Goal: Information Seeking & Learning: Learn about a topic

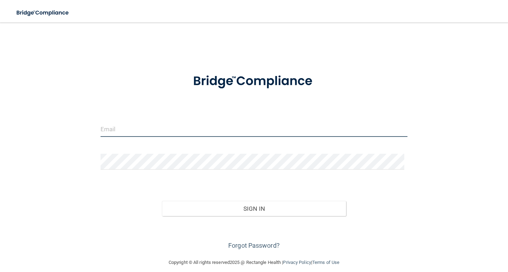
click at [171, 129] on input "email" at bounding box center [253, 129] width 307 height 16
type input "[EMAIL_ADDRESS][DOMAIN_NAME]"
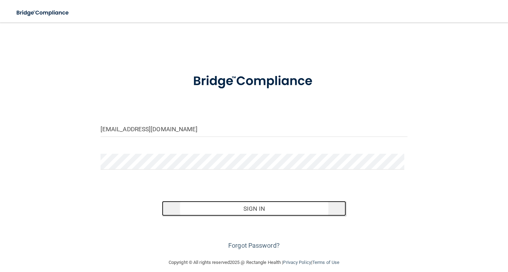
click at [234, 209] on button "Sign In" at bounding box center [254, 209] width 184 height 16
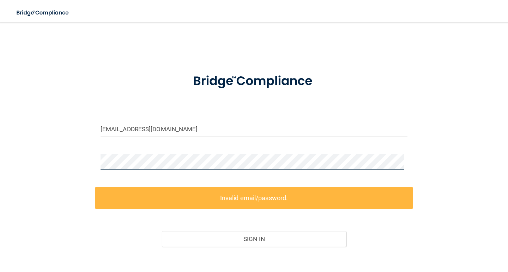
click at [0, 152] on main "jacobmthissell@gmail.com Invalid email/password. You don't have permission to a…" at bounding box center [254, 148] width 508 height 250
click at [18, 148] on div "jacobmthissell@gmail.com Invalid email/password. You don't have permission to a…" at bounding box center [253, 156] width 479 height 252
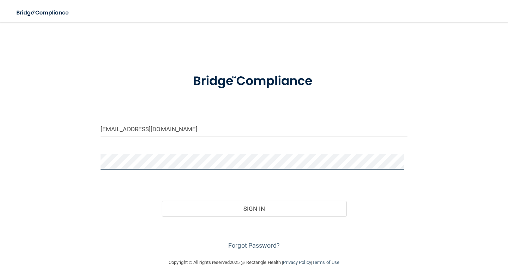
click at [162, 201] on button "Sign In" at bounding box center [254, 209] width 184 height 16
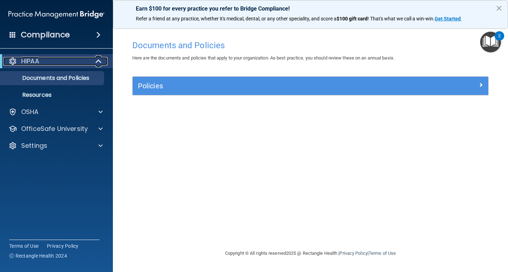
click at [57, 62] on div "HIPAA" at bounding box center [46, 61] width 87 height 8
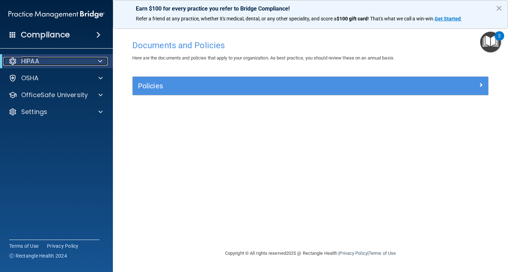
click at [71, 59] on div "HIPAA" at bounding box center [46, 61] width 87 height 8
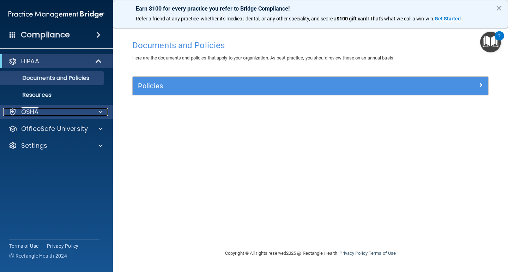
click at [61, 110] on div "OSHA" at bounding box center [46, 112] width 87 height 8
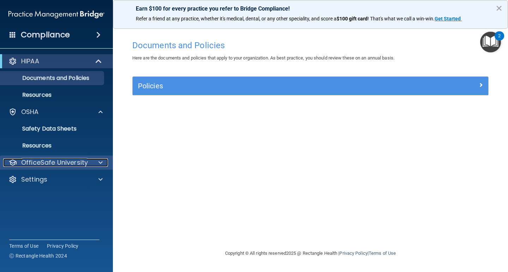
click at [81, 164] on p "OfficeSafe University" at bounding box center [54, 163] width 67 height 8
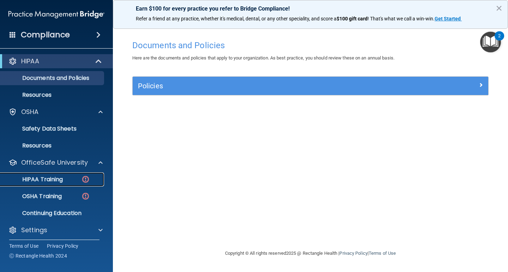
click at [70, 182] on div "HIPAA Training" at bounding box center [53, 179] width 96 height 7
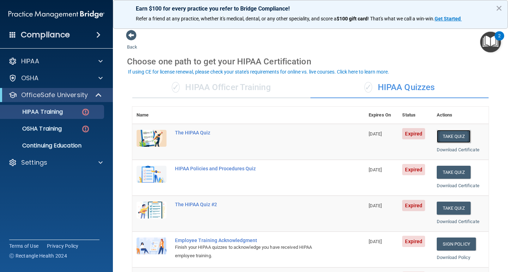
click at [451, 136] on button "Take Quiz" at bounding box center [453, 136] width 34 height 13
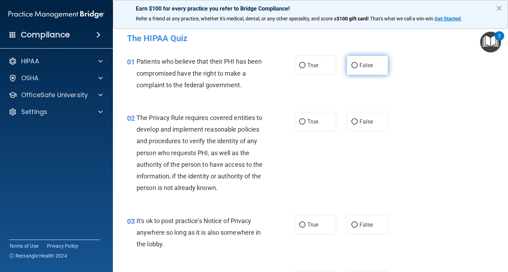
click at [348, 61] on label "False" at bounding box center [367, 65] width 42 height 19
click at [351, 63] on input "False" at bounding box center [354, 65] width 6 height 5
radio input "true"
click at [304, 123] on label "True" at bounding box center [315, 121] width 42 height 19
click at [304, 123] on input "True" at bounding box center [302, 121] width 6 height 5
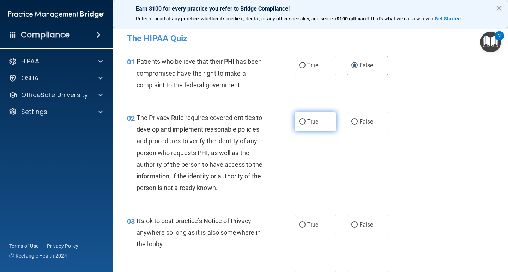
radio input "true"
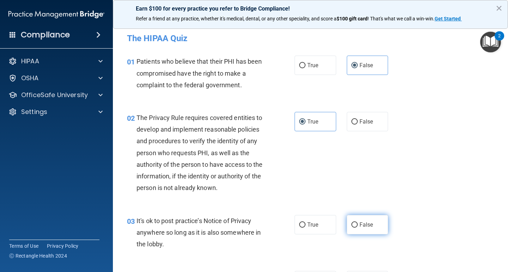
click at [368, 222] on span "False" at bounding box center [366, 225] width 14 height 7
click at [357, 223] on input "False" at bounding box center [354, 225] width 6 height 5
radio input "true"
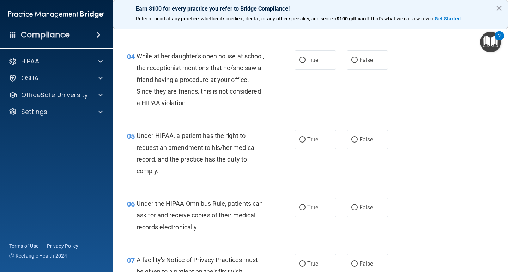
scroll to position [218, 0]
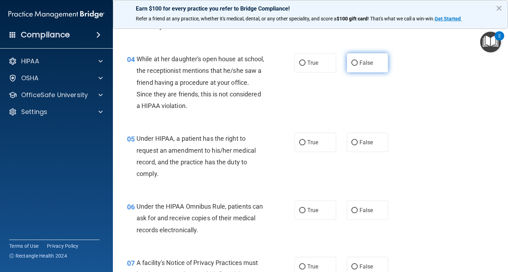
click at [352, 67] on label "False" at bounding box center [367, 62] width 42 height 19
click at [352, 66] on input "False" at bounding box center [354, 63] width 6 height 5
radio input "true"
click at [359, 143] on span "False" at bounding box center [366, 142] width 14 height 7
click at [357, 143] on input "False" at bounding box center [354, 142] width 6 height 5
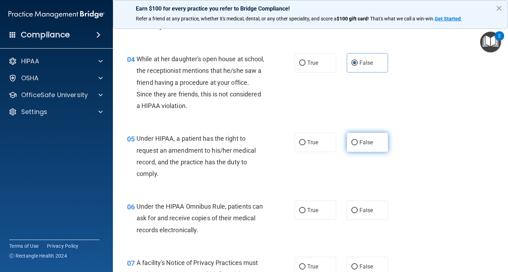
radio input "true"
click at [317, 207] on label "True" at bounding box center [315, 210] width 42 height 19
click at [305, 208] on input "True" at bounding box center [302, 210] width 6 height 5
radio input "true"
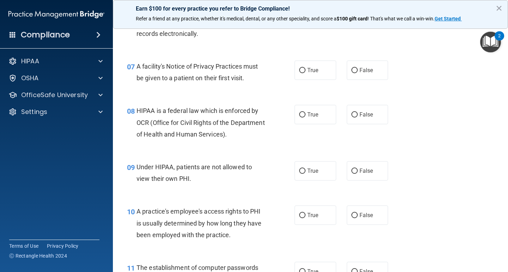
scroll to position [421, 0]
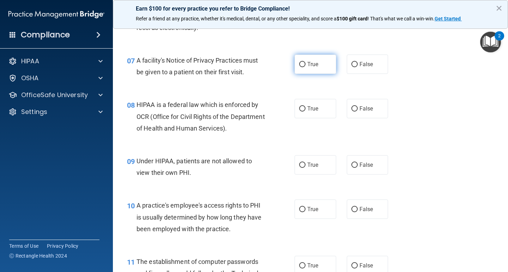
click at [304, 63] on label "True" at bounding box center [315, 64] width 42 height 19
click at [304, 63] on input "True" at bounding box center [302, 64] width 6 height 5
radio input "true"
click at [310, 104] on label "True" at bounding box center [315, 108] width 42 height 19
click at [305, 106] on input "True" at bounding box center [302, 108] width 6 height 5
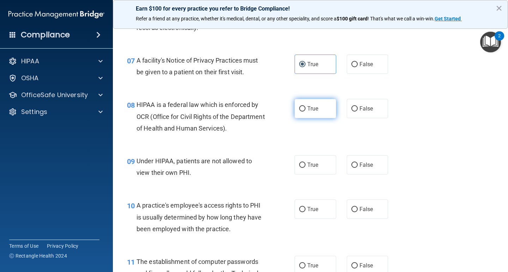
radio input "true"
click at [354, 167] on input "False" at bounding box center [354, 165] width 6 height 5
radio input "true"
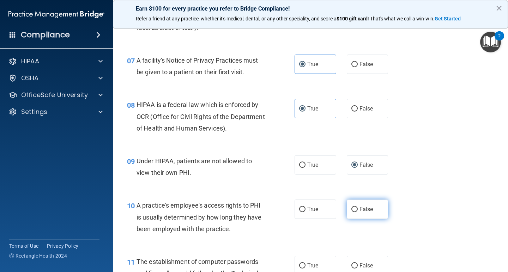
click at [359, 209] on span "False" at bounding box center [366, 209] width 14 height 7
click at [357, 209] on input "False" at bounding box center [354, 209] width 6 height 5
radio input "true"
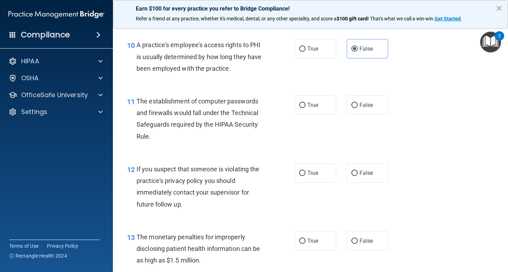
scroll to position [600, 0]
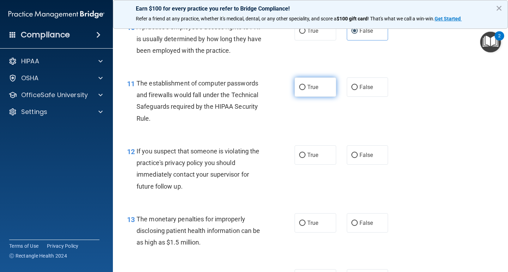
click at [307, 88] on span "True" at bounding box center [312, 87] width 11 height 7
click at [305, 88] on input "True" at bounding box center [302, 87] width 6 height 5
radio input "true"
click at [303, 160] on label "True" at bounding box center [315, 155] width 42 height 19
click at [303, 158] on input "True" at bounding box center [302, 155] width 6 height 5
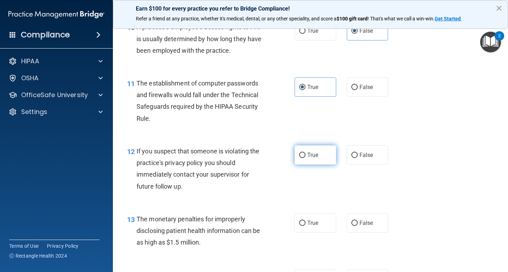
radio input "true"
click at [304, 222] on label "True" at bounding box center [315, 223] width 42 height 19
click at [304, 222] on input "True" at bounding box center [302, 223] width 6 height 5
radio input "true"
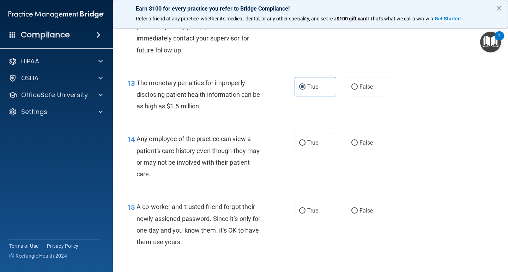
scroll to position [754, 0]
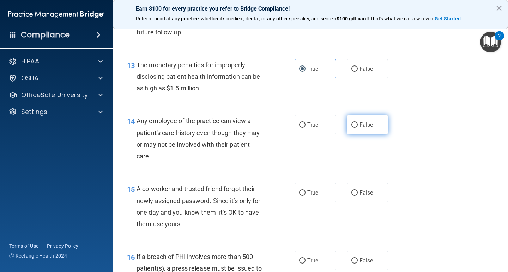
click at [367, 123] on span "False" at bounding box center [366, 125] width 14 height 7
click at [357, 123] on input "False" at bounding box center [354, 125] width 6 height 5
radio input "true"
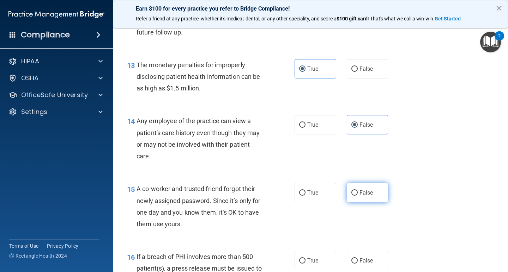
click at [356, 198] on label "False" at bounding box center [367, 192] width 42 height 19
click at [356, 196] on input "False" at bounding box center [354, 193] width 6 height 5
radio input "true"
click at [306, 256] on label "True" at bounding box center [315, 260] width 42 height 19
click at [305, 259] on input "True" at bounding box center [302, 261] width 6 height 5
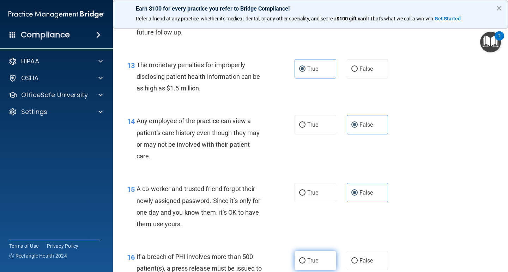
radio input "true"
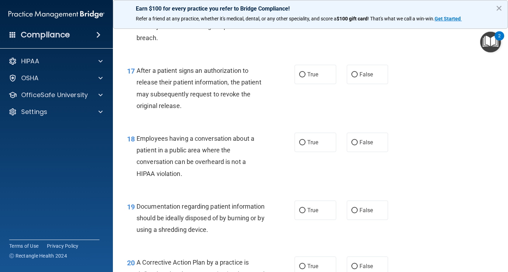
scroll to position [1024, 0]
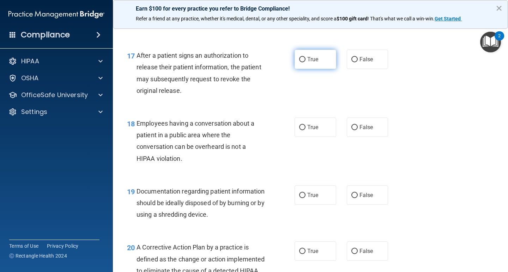
click at [311, 59] on span "True" at bounding box center [312, 59] width 11 height 7
click at [305, 59] on input "True" at bounding box center [302, 59] width 6 height 5
radio input "true"
click at [354, 131] on label "False" at bounding box center [367, 127] width 42 height 19
click at [354, 130] on input "False" at bounding box center [354, 127] width 6 height 5
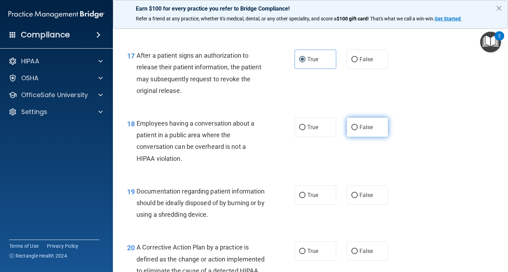
radio input "true"
click at [301, 202] on label "True" at bounding box center [315, 195] width 42 height 19
click at [301, 198] on input "True" at bounding box center [302, 195] width 6 height 5
radio input "true"
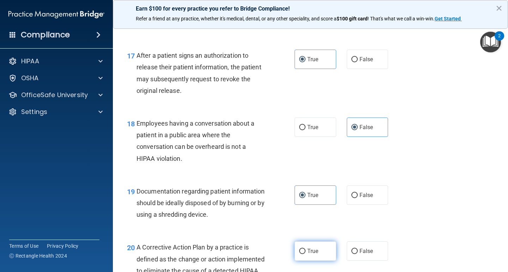
click at [312, 244] on label "True" at bounding box center [315, 251] width 42 height 19
click at [305, 249] on input "True" at bounding box center [302, 251] width 6 height 5
radio input "true"
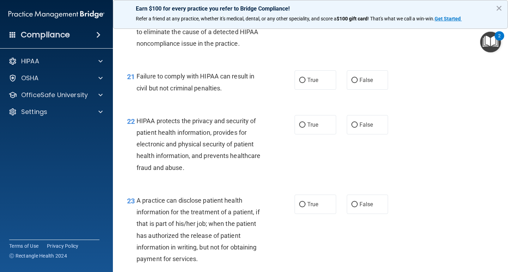
scroll to position [1287, 0]
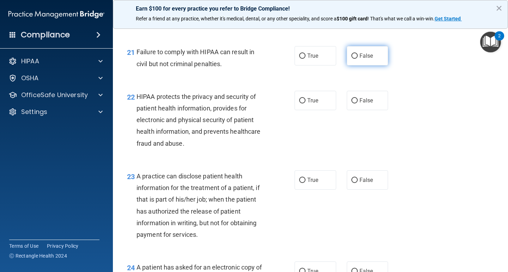
click at [354, 66] on label "False" at bounding box center [367, 55] width 42 height 19
click at [354, 59] on input "False" at bounding box center [354, 56] width 6 height 5
radio input "true"
click at [309, 104] on span "True" at bounding box center [312, 100] width 11 height 7
click at [305, 104] on input "True" at bounding box center [302, 100] width 6 height 5
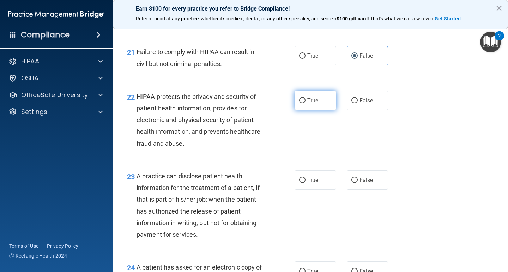
radio input "true"
click at [355, 190] on label "False" at bounding box center [367, 180] width 42 height 19
click at [355, 183] on input "False" at bounding box center [354, 180] width 6 height 5
radio input "true"
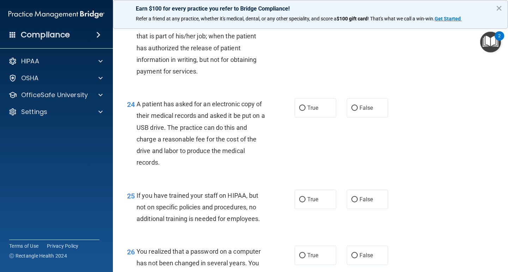
scroll to position [1505, 0]
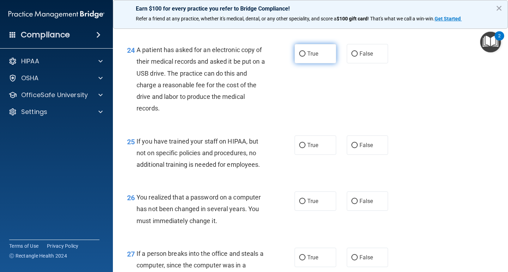
click at [315, 63] on label "True" at bounding box center [315, 53] width 42 height 19
click at [305, 57] on input "True" at bounding box center [302, 53] width 6 height 5
radio input "true"
click at [358, 155] on label "False" at bounding box center [367, 145] width 42 height 19
click at [357, 148] on input "False" at bounding box center [354, 145] width 6 height 5
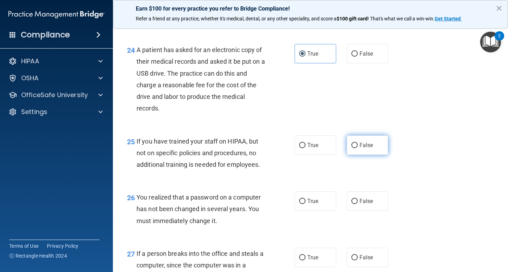
radio input "true"
click at [313, 211] on label "True" at bounding box center [315, 201] width 42 height 19
click at [305, 204] on input "True" at bounding box center [302, 201] width 6 height 5
radio input "true"
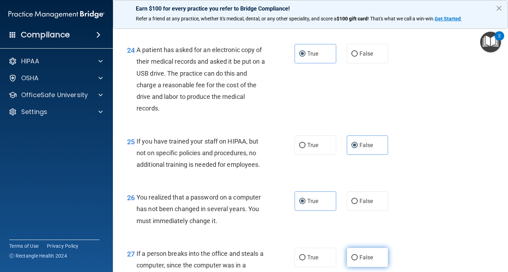
click at [359, 261] on span "False" at bounding box center [366, 257] width 14 height 7
click at [357, 261] on input "False" at bounding box center [354, 258] width 6 height 5
radio input "true"
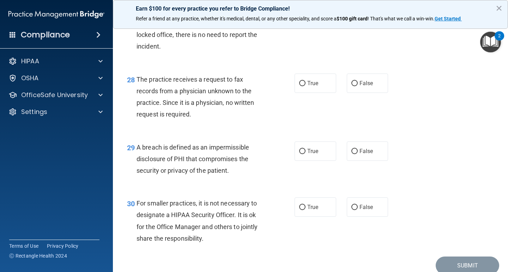
scroll to position [1753, 0]
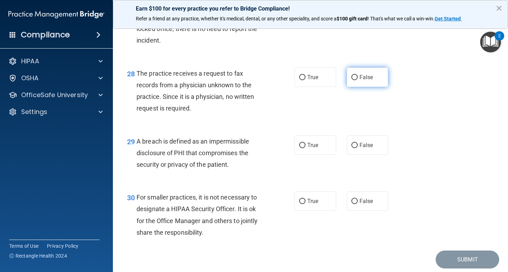
click at [352, 87] on label "False" at bounding box center [367, 77] width 42 height 19
click at [352, 80] on input "False" at bounding box center [354, 77] width 6 height 5
radio input "true"
click at [316, 155] on label "True" at bounding box center [315, 145] width 42 height 19
click at [305, 148] on input "True" at bounding box center [302, 145] width 6 height 5
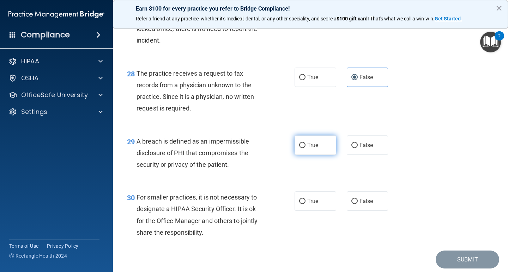
radio input "true"
click at [356, 211] on label "False" at bounding box center [367, 201] width 42 height 19
click at [356, 204] on input "False" at bounding box center [354, 201] width 6 height 5
radio input "true"
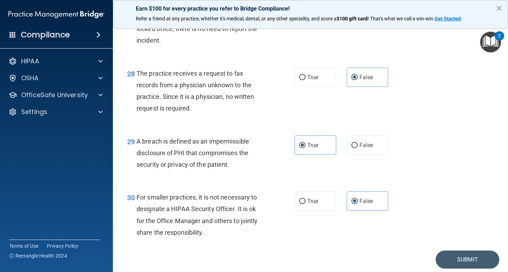
scroll to position [1790, 0]
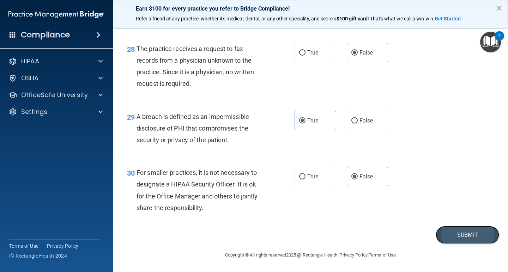
click at [464, 236] on button "Submit" at bounding box center [466, 235] width 63 height 18
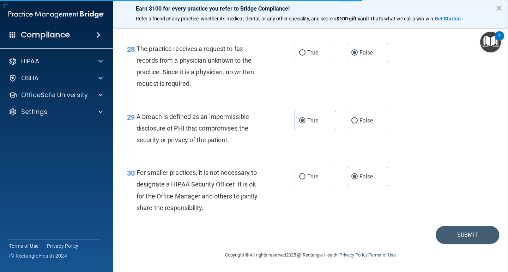
click at [497, 6] on button "×" at bounding box center [498, 7] width 7 height 11
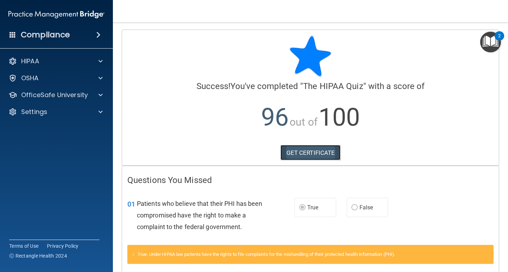
click at [313, 155] on link "GET CERTIFICATE" at bounding box center [310, 153] width 60 height 16
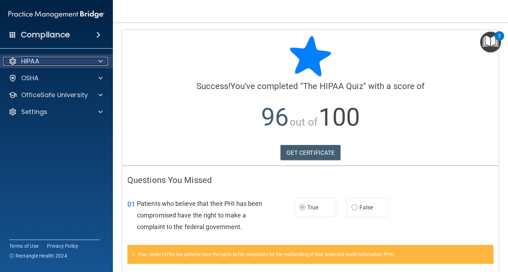
click at [88, 63] on div "HIPAA" at bounding box center [46, 61] width 87 height 8
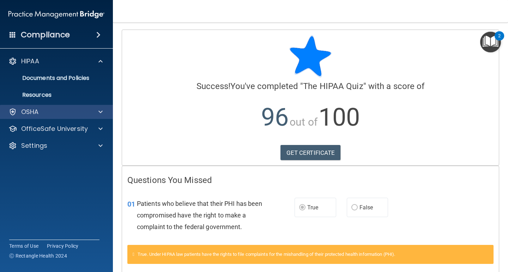
click at [73, 107] on div "OSHA" at bounding box center [56, 112] width 113 height 14
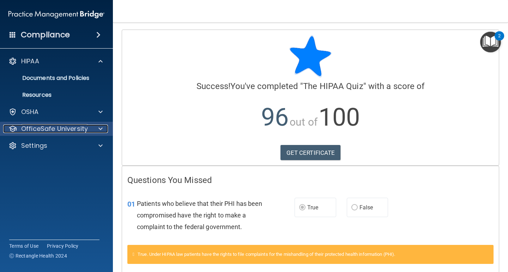
click at [80, 127] on p "OfficeSafe University" at bounding box center [54, 129] width 67 height 8
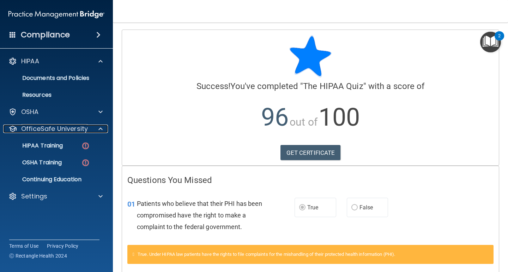
scroll to position [34, 0]
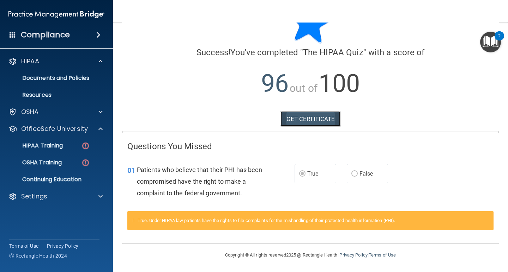
click at [313, 114] on link "GET CERTIFICATE" at bounding box center [310, 119] width 60 height 16
click at [75, 166] on div "OSHA Training" at bounding box center [53, 162] width 96 height 7
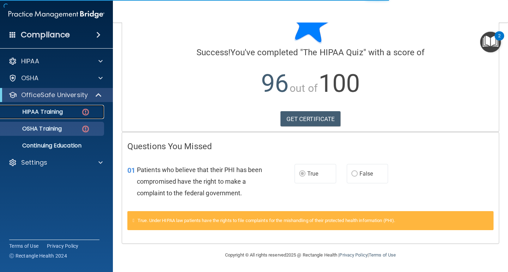
click at [70, 109] on div "HIPAA Training" at bounding box center [53, 112] width 96 height 7
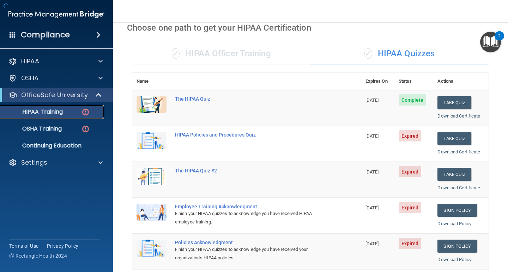
scroll to position [258, 0]
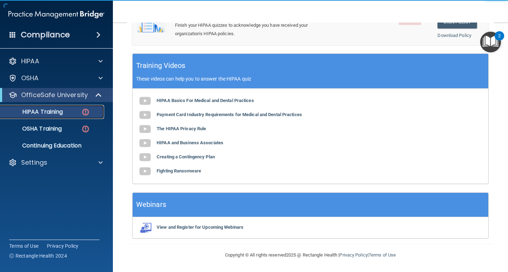
click at [67, 109] on div "HIPAA Training" at bounding box center [53, 112] width 96 height 7
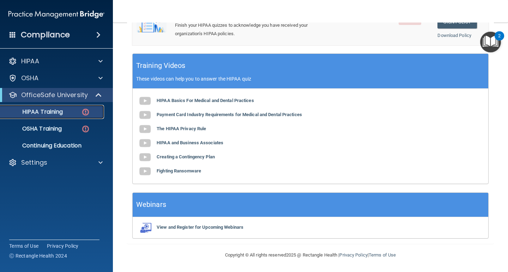
click at [56, 113] on p "HIPAA Training" at bounding box center [34, 112] width 58 height 7
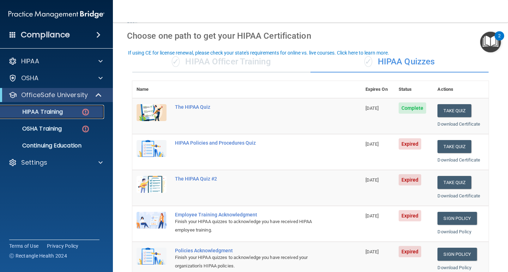
scroll to position [14, 0]
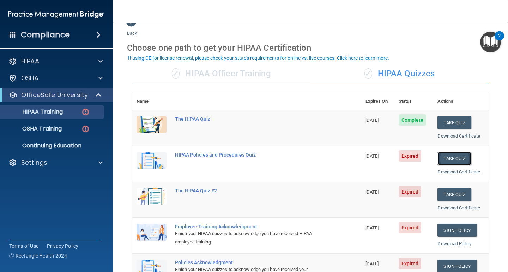
click at [451, 154] on button "Take Quiz" at bounding box center [454, 158] width 34 height 13
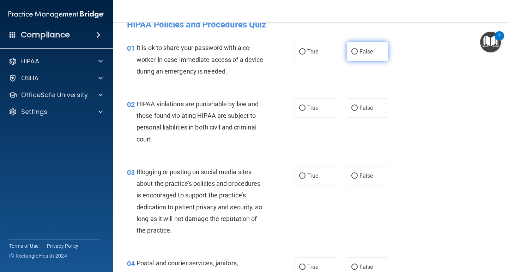
click at [362, 53] on span "False" at bounding box center [366, 51] width 14 height 7
click at [357, 53] on input "False" at bounding box center [354, 51] width 6 height 5
radio input "true"
click at [307, 108] on span "True" at bounding box center [312, 108] width 11 height 7
click at [305, 108] on input "True" at bounding box center [302, 108] width 6 height 5
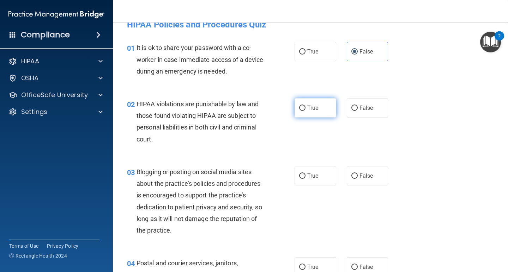
radio input "true"
click at [353, 178] on input "False" at bounding box center [354, 176] width 6 height 5
radio input "true"
click at [303, 270] on label "True" at bounding box center [315, 267] width 42 height 19
click at [303, 270] on input "True" at bounding box center [302, 267] width 6 height 5
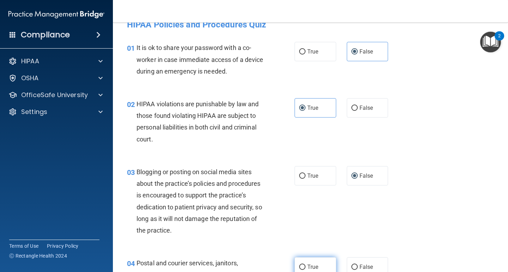
radio input "true"
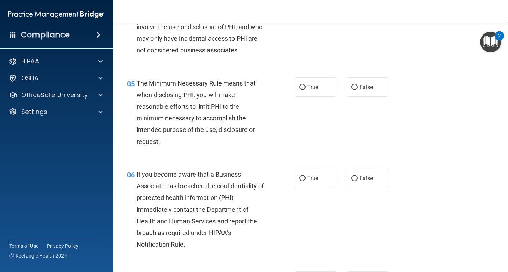
scroll to position [289, 0]
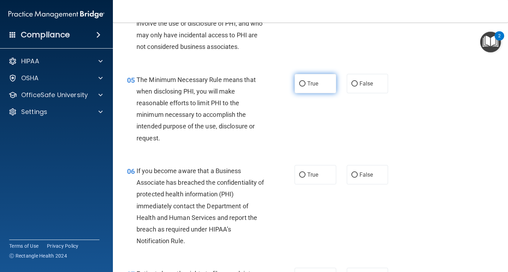
click at [317, 84] on label "True" at bounding box center [315, 83] width 42 height 19
click at [305, 84] on input "True" at bounding box center [302, 83] width 6 height 5
radio input "true"
click at [362, 181] on label "False" at bounding box center [367, 174] width 42 height 19
click at [357, 178] on input "False" at bounding box center [354, 175] width 6 height 5
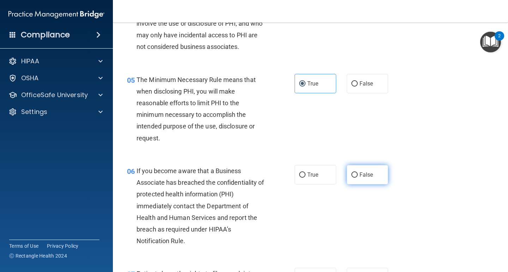
radio input "true"
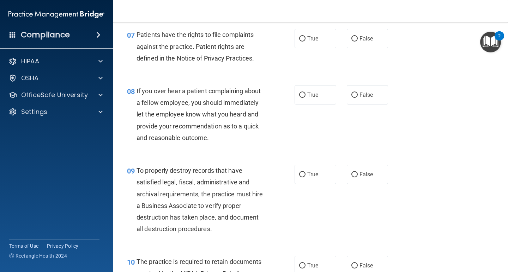
scroll to position [512, 0]
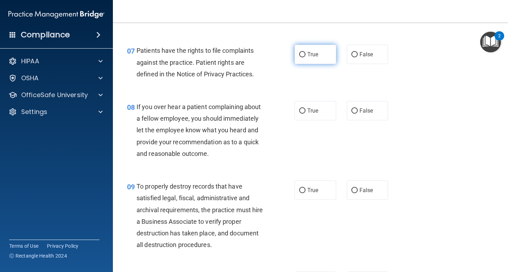
click at [300, 54] on input "True" at bounding box center [302, 54] width 6 height 5
radio input "true"
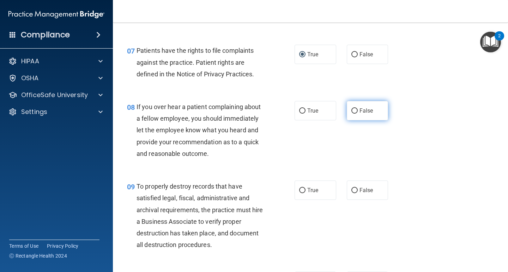
click at [370, 112] on label "False" at bounding box center [367, 110] width 42 height 19
click at [357, 112] on input "False" at bounding box center [354, 111] width 6 height 5
radio input "true"
click at [364, 190] on span "False" at bounding box center [366, 190] width 14 height 7
click at [357, 190] on input "False" at bounding box center [354, 190] width 6 height 5
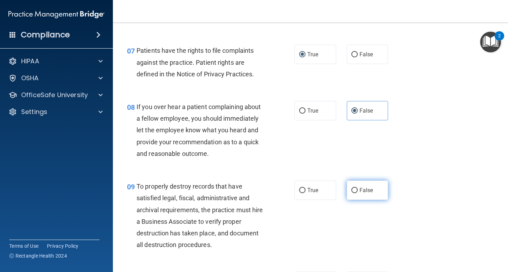
radio input "true"
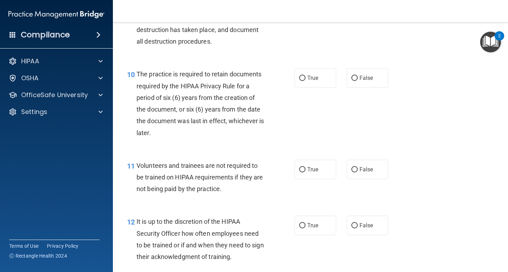
scroll to position [752, 0]
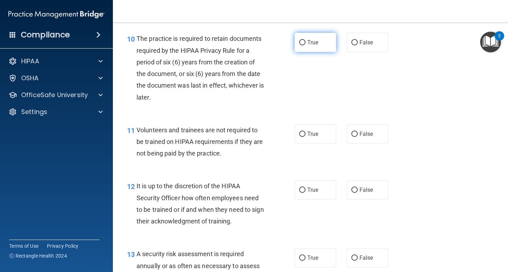
click at [308, 45] on span "True" at bounding box center [312, 42] width 11 height 7
click at [305, 45] on input "True" at bounding box center [302, 42] width 6 height 5
radio input "true"
click at [359, 133] on span "False" at bounding box center [366, 134] width 14 height 7
click at [357, 133] on input "False" at bounding box center [354, 134] width 6 height 5
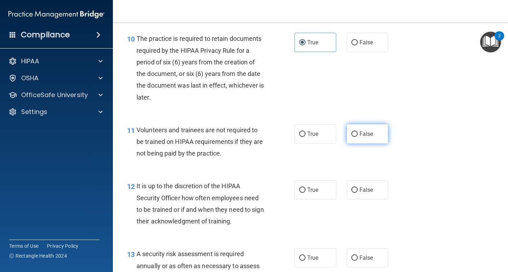
radio input "true"
click at [359, 187] on span "False" at bounding box center [366, 190] width 14 height 7
click at [357, 188] on input "False" at bounding box center [354, 190] width 6 height 5
radio input "true"
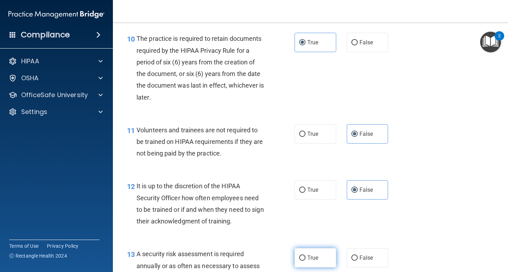
click at [304, 257] on label "True" at bounding box center [315, 257] width 42 height 19
click at [304, 257] on input "True" at bounding box center [302, 258] width 6 height 5
radio input "true"
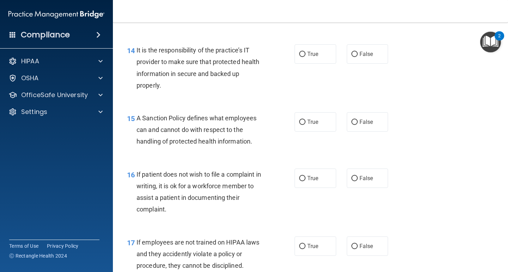
scroll to position [1031, 0]
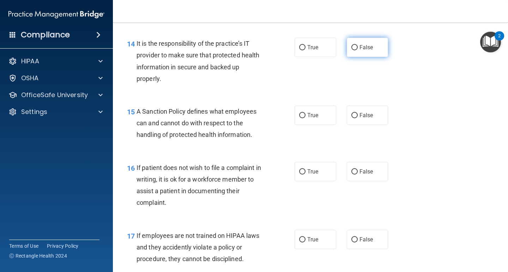
click at [362, 48] on span "False" at bounding box center [366, 47] width 14 height 7
click at [357, 48] on input "False" at bounding box center [354, 47] width 6 height 5
radio input "true"
click at [369, 119] on label "False" at bounding box center [367, 115] width 42 height 19
click at [357, 118] on input "False" at bounding box center [354, 115] width 6 height 5
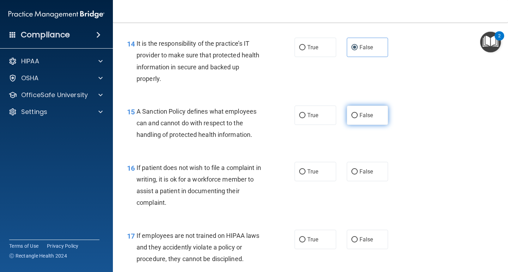
radio input "true"
click at [327, 169] on label "True" at bounding box center [315, 171] width 42 height 19
click at [305, 170] on input "True" at bounding box center [302, 172] width 6 height 5
radio input "true"
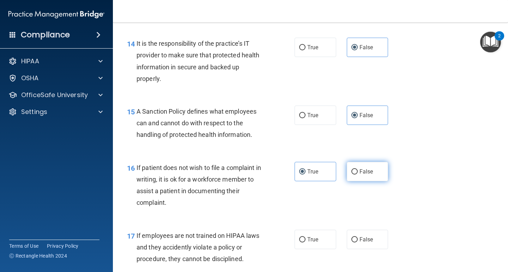
click at [358, 177] on label "False" at bounding box center [367, 171] width 42 height 19
click at [357, 175] on input "False" at bounding box center [354, 172] width 6 height 5
radio input "true"
click at [323, 173] on label "True" at bounding box center [315, 171] width 42 height 19
click at [305, 173] on input "True" at bounding box center [302, 172] width 6 height 5
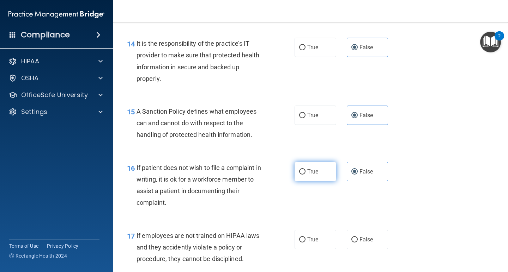
radio input "true"
radio input "false"
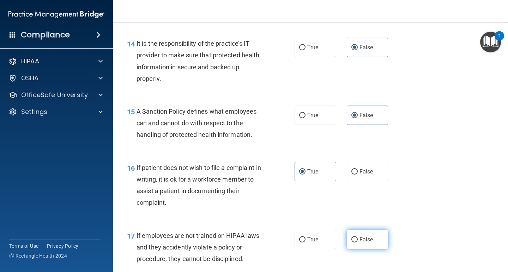
click at [360, 246] on label "False" at bounding box center [367, 239] width 42 height 19
click at [357, 243] on input "False" at bounding box center [354, 240] width 6 height 5
radio input "true"
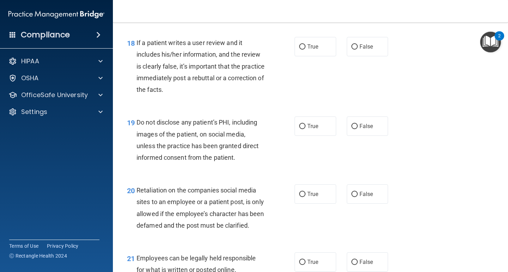
scroll to position [1283, 0]
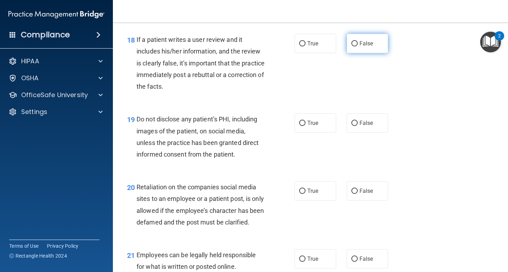
click at [346, 44] on label "False" at bounding box center [367, 43] width 42 height 19
click at [351, 44] on input "False" at bounding box center [354, 43] width 6 height 5
radio input "true"
click at [314, 133] on div "19 Do not disclose any patient’s PHI, including images of the patient, on socia…" at bounding box center [310, 139] width 377 height 68
click at [313, 123] on span "True" at bounding box center [312, 123] width 11 height 7
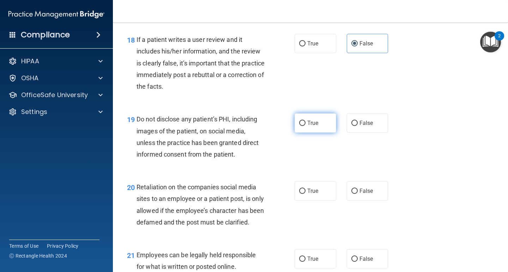
click at [305, 123] on input "True" at bounding box center [302, 123] width 6 height 5
radio input "true"
click at [359, 193] on span "False" at bounding box center [366, 191] width 14 height 7
click at [356, 193] on input "False" at bounding box center [354, 191] width 6 height 5
radio input "true"
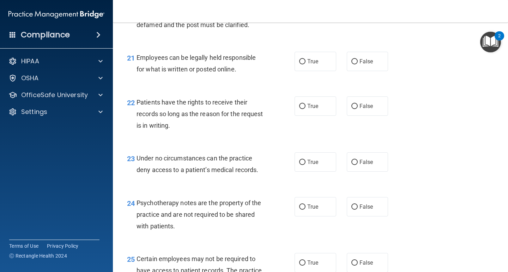
scroll to position [1490, 0]
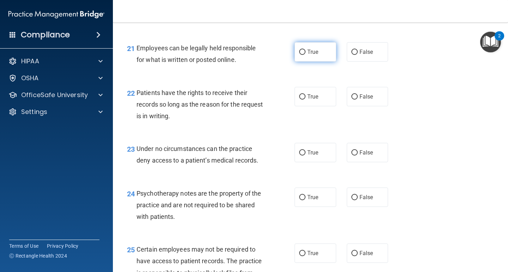
click at [303, 62] on label "True" at bounding box center [315, 51] width 42 height 19
click at [303, 55] on input "True" at bounding box center [302, 52] width 6 height 5
radio input "true"
click at [351, 100] on input "False" at bounding box center [354, 96] width 6 height 5
radio input "true"
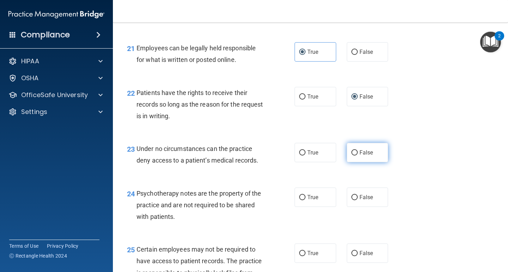
click at [359, 156] on span "False" at bounding box center [366, 152] width 14 height 7
click at [357, 156] on input "False" at bounding box center [354, 152] width 6 height 5
radio input "true"
click at [307, 201] on span "True" at bounding box center [312, 197] width 11 height 7
click at [305, 201] on input "True" at bounding box center [302, 197] width 6 height 5
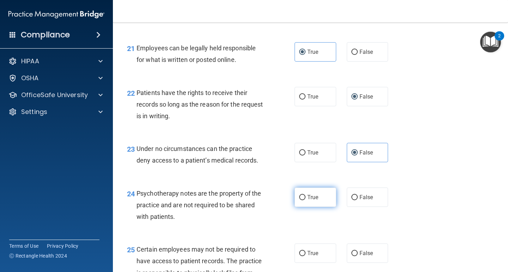
radio input "true"
click at [307, 257] on span "True" at bounding box center [312, 253] width 11 height 7
click at [305, 257] on input "True" at bounding box center [302, 253] width 6 height 5
radio input "true"
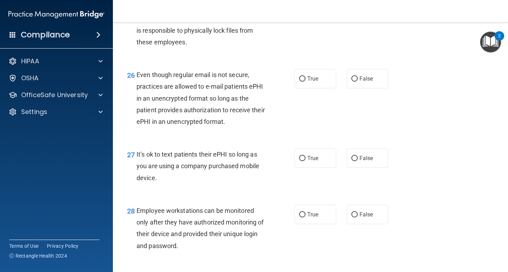
scroll to position [1746, 0]
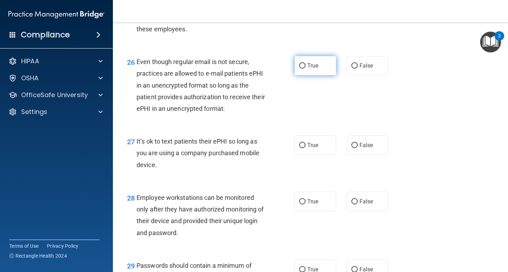
click at [313, 75] on label "True" at bounding box center [315, 65] width 42 height 19
click at [305, 69] on input "True" at bounding box center [302, 65] width 6 height 5
radio input "true"
click at [359, 149] on span "False" at bounding box center [366, 145] width 14 height 7
click at [356, 148] on input "False" at bounding box center [354, 145] width 6 height 5
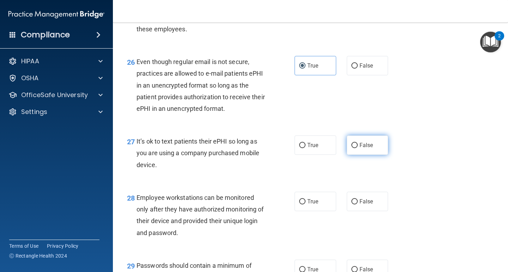
radio input "true"
click at [362, 205] on span "False" at bounding box center [366, 201] width 14 height 7
click at [357, 205] on input "False" at bounding box center [354, 201] width 6 height 5
radio input "true"
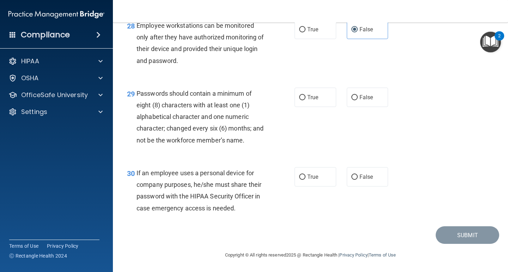
scroll to position [1930, 0]
click at [299, 96] on input "True" at bounding box center [302, 97] width 6 height 5
radio input "true"
click at [362, 183] on label "False" at bounding box center [367, 176] width 42 height 19
click at [357, 180] on input "False" at bounding box center [354, 177] width 6 height 5
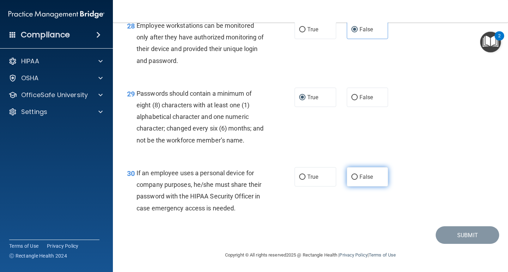
radio input "true"
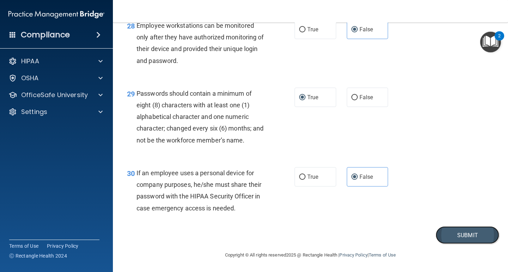
click at [466, 238] on button "Submit" at bounding box center [466, 236] width 63 height 18
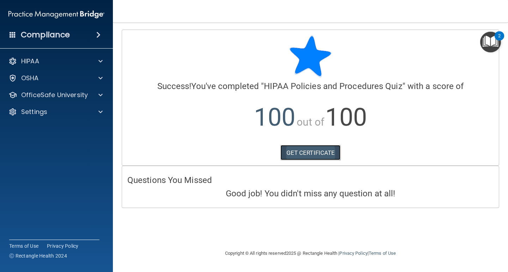
click at [307, 156] on link "GET CERTIFICATE" at bounding box center [310, 153] width 60 height 16
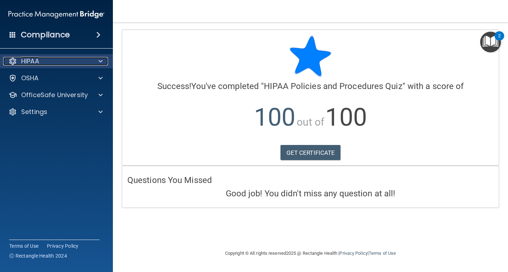
click at [89, 60] on div "HIPAA" at bounding box center [46, 61] width 87 height 8
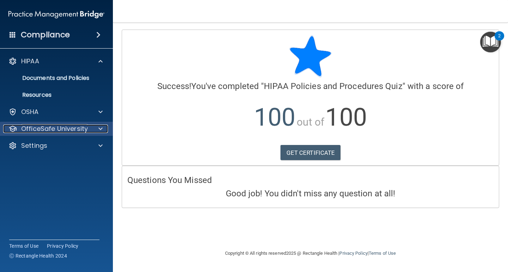
click at [77, 130] on p "OfficeSafe University" at bounding box center [54, 129] width 67 height 8
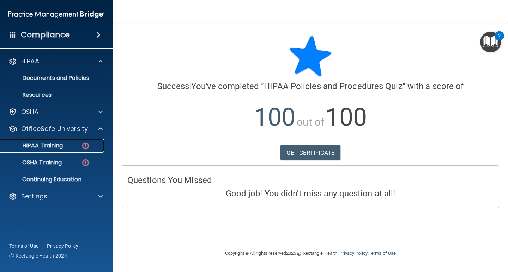
click at [79, 146] on div "HIPAA Training" at bounding box center [53, 145] width 96 height 7
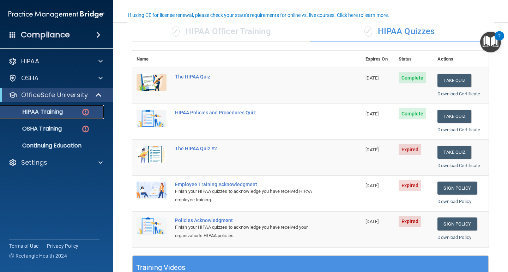
scroll to position [57, 0]
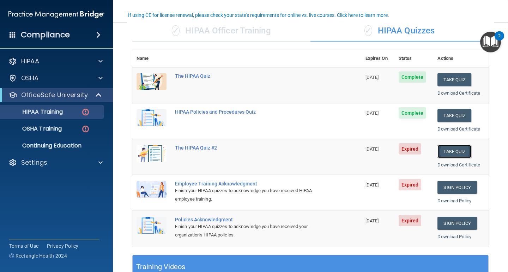
click at [443, 154] on button "Take Quiz" at bounding box center [454, 151] width 34 height 13
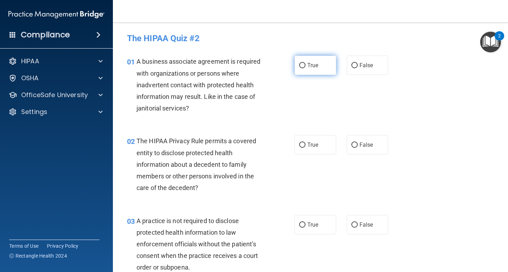
click at [317, 67] on label "True" at bounding box center [315, 65] width 42 height 19
click at [305, 67] on input "True" at bounding box center [302, 65] width 6 height 5
radio input "true"
click at [347, 62] on label "False" at bounding box center [367, 65] width 42 height 19
click at [351, 63] on input "False" at bounding box center [354, 65] width 6 height 5
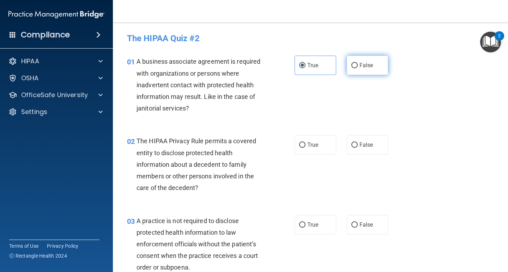
radio input "true"
radio input "false"
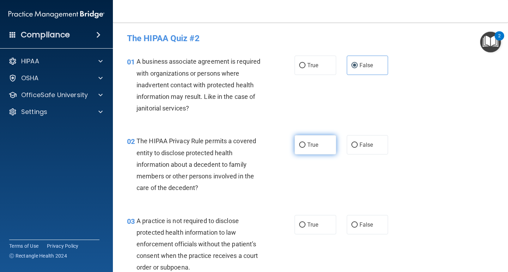
click at [313, 143] on span "True" at bounding box center [312, 145] width 11 height 7
click at [305, 143] on input "True" at bounding box center [302, 145] width 6 height 5
radio input "true"
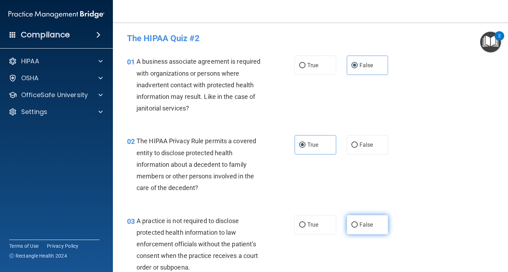
click at [359, 223] on span "False" at bounding box center [366, 225] width 14 height 7
click at [357, 223] on input "False" at bounding box center [354, 225] width 6 height 5
radio input "true"
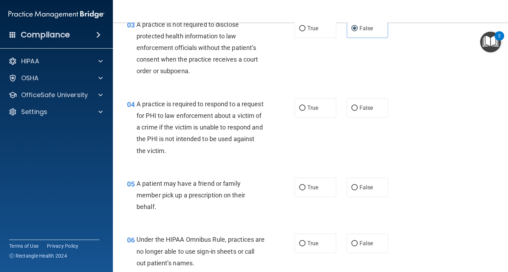
scroll to position [239, 0]
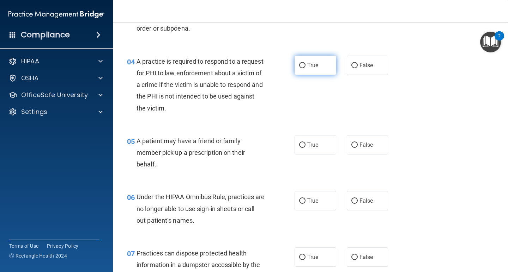
click at [302, 68] on input "True" at bounding box center [302, 65] width 6 height 5
radio input "true"
click at [315, 142] on span "True" at bounding box center [312, 145] width 11 height 7
click at [305, 143] on input "True" at bounding box center [302, 145] width 6 height 5
radio input "true"
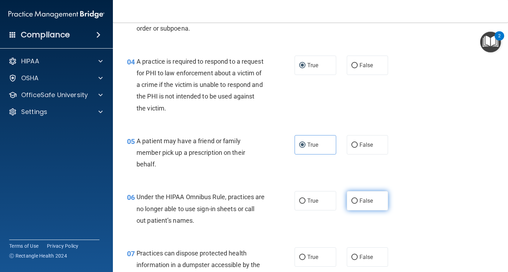
click at [362, 202] on span "False" at bounding box center [366, 201] width 14 height 7
click at [357, 202] on input "False" at bounding box center [354, 201] width 6 height 5
radio input "true"
click at [362, 254] on span "False" at bounding box center [366, 257] width 14 height 7
click at [357, 255] on input "False" at bounding box center [354, 257] width 6 height 5
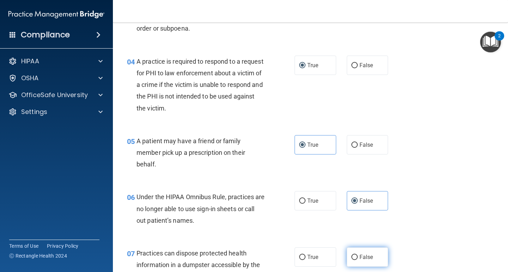
radio input "true"
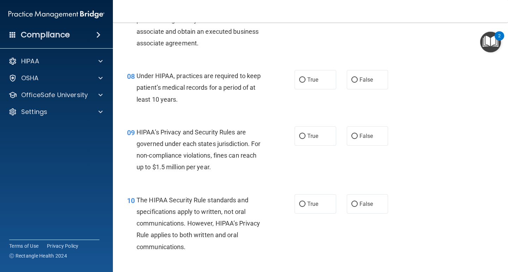
scroll to position [518, 0]
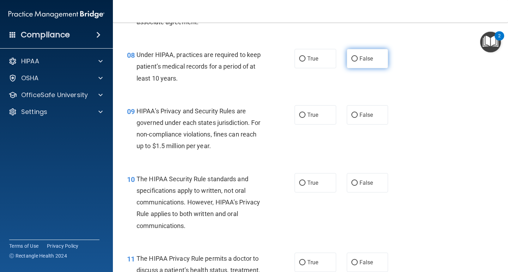
click at [358, 62] on label "False" at bounding box center [367, 58] width 42 height 19
click at [357, 62] on input "False" at bounding box center [354, 58] width 6 height 5
radio input "true"
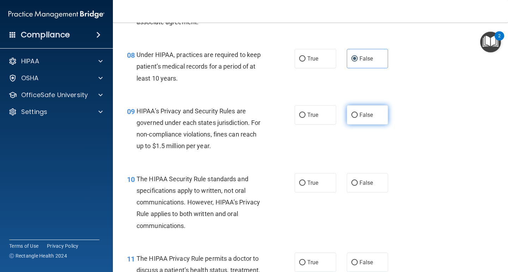
click at [365, 115] on span "False" at bounding box center [366, 115] width 14 height 7
click at [357, 115] on input "False" at bounding box center [354, 115] width 6 height 5
radio input "true"
click at [310, 180] on span "True" at bounding box center [312, 183] width 11 height 7
click at [305, 181] on input "True" at bounding box center [302, 183] width 6 height 5
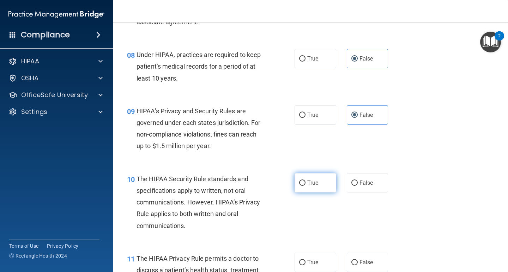
radio input "true"
click at [316, 260] on label "True" at bounding box center [315, 262] width 42 height 19
click at [305, 260] on input "True" at bounding box center [302, 262] width 6 height 5
radio input "true"
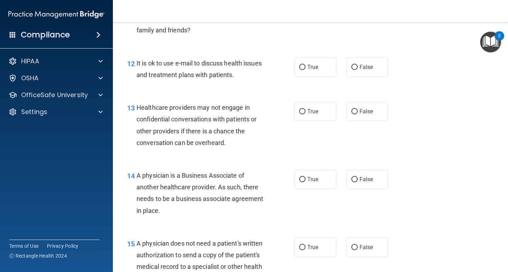
scroll to position [784, 0]
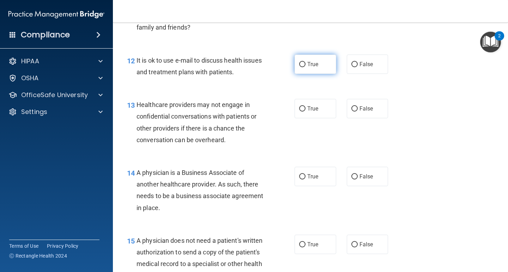
click at [313, 62] on span "True" at bounding box center [312, 64] width 11 height 7
click at [305, 62] on input "True" at bounding box center [302, 64] width 6 height 5
radio input "true"
click at [364, 111] on span "False" at bounding box center [366, 108] width 14 height 7
click at [357, 111] on input "False" at bounding box center [354, 108] width 6 height 5
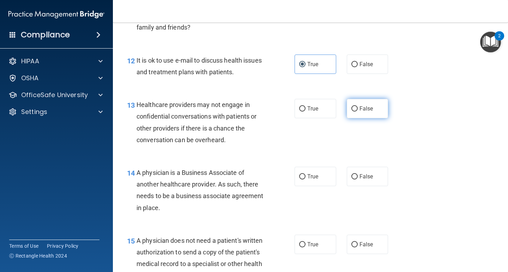
radio input "true"
click at [362, 172] on label "False" at bounding box center [367, 176] width 42 height 19
click at [357, 174] on input "False" at bounding box center [354, 176] width 6 height 5
radio input "true"
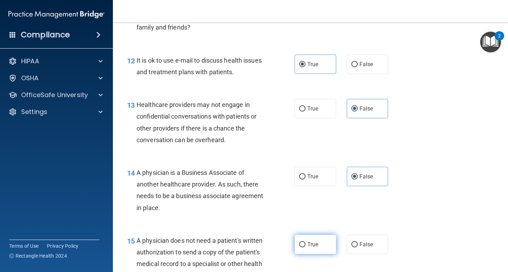
click at [316, 242] on label "True" at bounding box center [315, 244] width 42 height 19
click at [305, 242] on input "True" at bounding box center [302, 244] width 6 height 5
radio input "true"
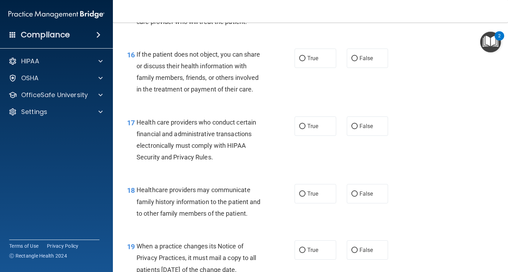
scroll to position [1051, 0]
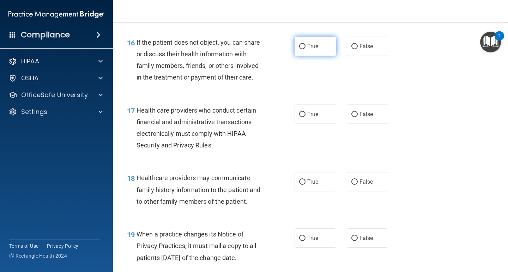
click at [309, 50] on span "True" at bounding box center [312, 46] width 11 height 7
click at [305, 49] on input "True" at bounding box center [302, 46] width 6 height 5
radio input "true"
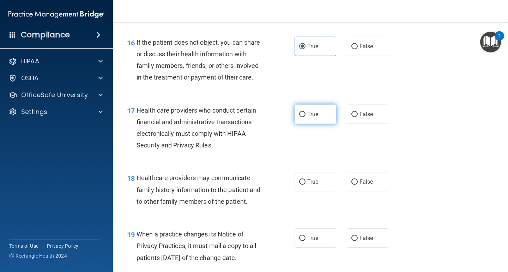
click at [307, 118] on span "True" at bounding box center [312, 114] width 11 height 7
click at [305, 117] on input "True" at bounding box center [302, 114] width 6 height 5
radio input "true"
click at [359, 185] on span "False" at bounding box center [366, 182] width 14 height 7
click at [357, 185] on input "False" at bounding box center [354, 182] width 6 height 5
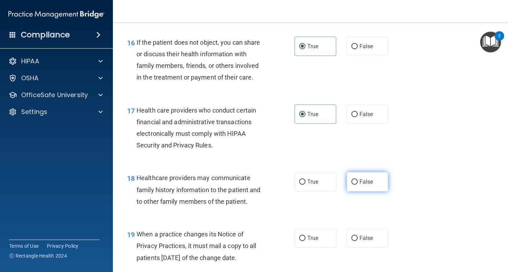
radio input "true"
click at [367, 242] on span "False" at bounding box center [366, 238] width 14 height 7
click at [357, 241] on input "False" at bounding box center [354, 238] width 6 height 5
radio input "true"
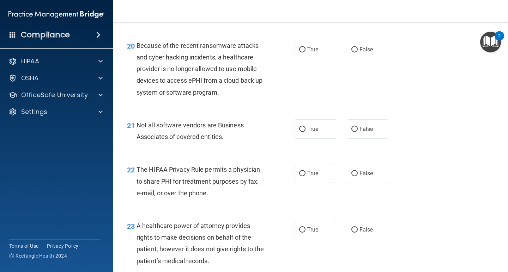
scroll to position [1299, 0]
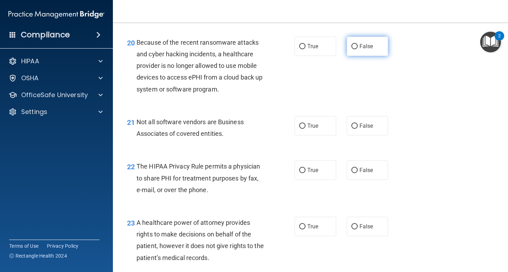
click at [359, 50] on span "False" at bounding box center [366, 46] width 14 height 7
click at [356, 49] on input "False" at bounding box center [354, 46] width 6 height 5
radio input "true"
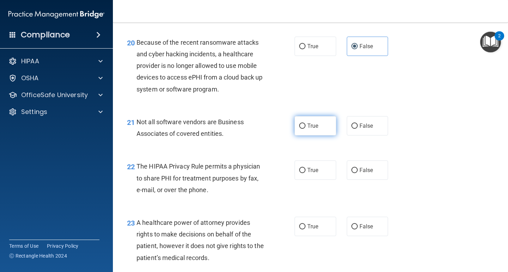
click at [315, 129] on span "True" at bounding box center [312, 126] width 11 height 7
click at [305, 129] on input "True" at bounding box center [302, 126] width 6 height 5
radio input "true"
click at [318, 180] on label "True" at bounding box center [315, 170] width 42 height 19
click at [305, 173] on input "True" at bounding box center [302, 170] width 6 height 5
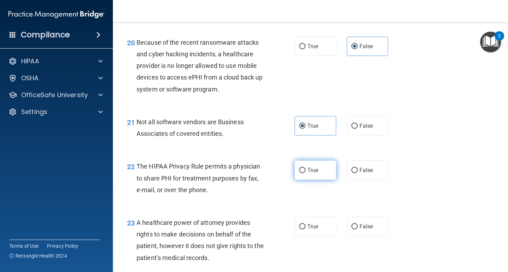
radio input "true"
click at [361, 234] on label "False" at bounding box center [367, 226] width 42 height 19
click at [357, 230] on input "False" at bounding box center [354, 227] width 6 height 5
radio input "true"
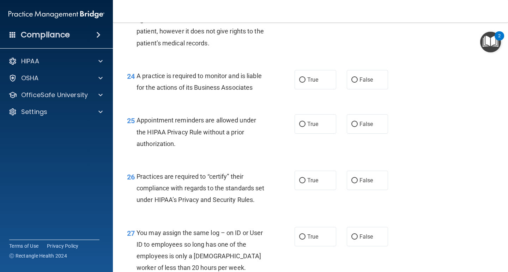
scroll to position [1550, 0]
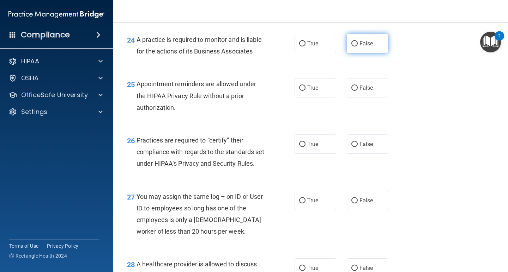
click at [363, 53] on label "False" at bounding box center [367, 43] width 42 height 19
click at [357, 47] on input "False" at bounding box center [354, 43] width 6 height 5
radio input "true"
click at [312, 91] on span "True" at bounding box center [312, 88] width 11 height 7
click at [305, 91] on input "True" at bounding box center [302, 88] width 6 height 5
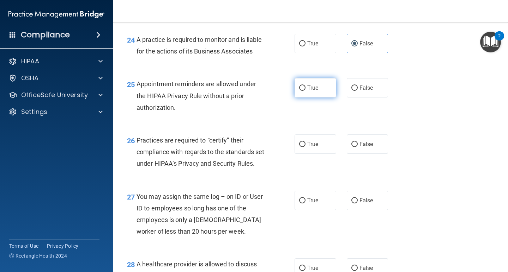
radio input "true"
click at [358, 154] on label "False" at bounding box center [367, 144] width 42 height 19
click at [357, 147] on input "False" at bounding box center [354, 144] width 6 height 5
radio input "true"
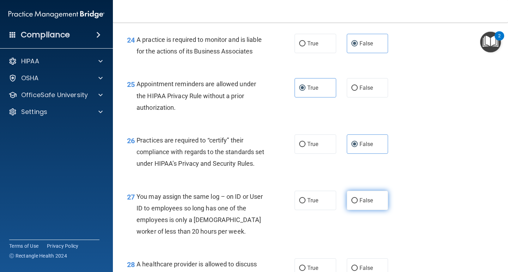
click at [354, 204] on input "False" at bounding box center [354, 200] width 6 height 5
radio input "true"
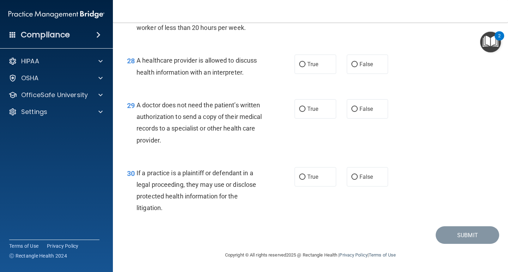
scroll to position [1790, 0]
click at [306, 60] on label "True" at bounding box center [315, 64] width 42 height 19
click at [305, 62] on input "True" at bounding box center [302, 64] width 6 height 5
radio input "true"
click at [323, 110] on label "True" at bounding box center [315, 108] width 42 height 19
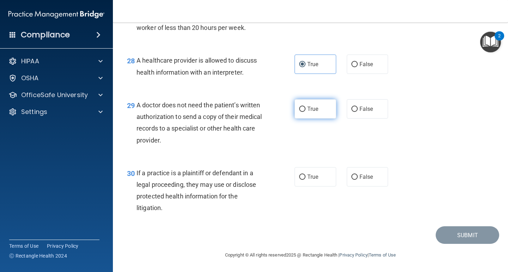
click at [305, 110] on input "True" at bounding box center [302, 109] width 6 height 5
radio input "true"
click at [318, 177] on label "True" at bounding box center [315, 176] width 42 height 19
click at [305, 177] on input "True" at bounding box center [302, 177] width 6 height 5
radio input "true"
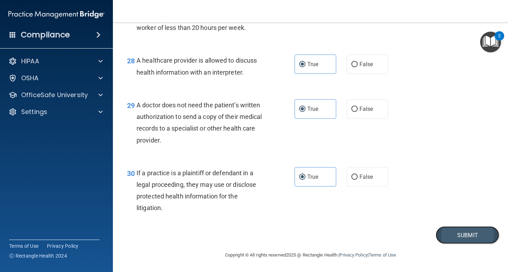
click at [463, 235] on button "Submit" at bounding box center [466, 236] width 63 height 18
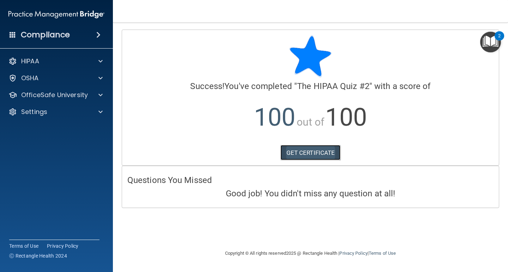
click at [321, 151] on link "GET CERTIFICATE" at bounding box center [310, 153] width 60 height 16
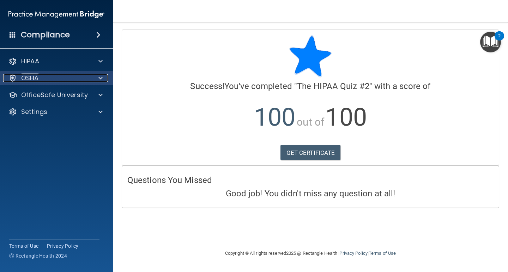
click at [73, 74] on div "OSHA" at bounding box center [46, 78] width 87 height 8
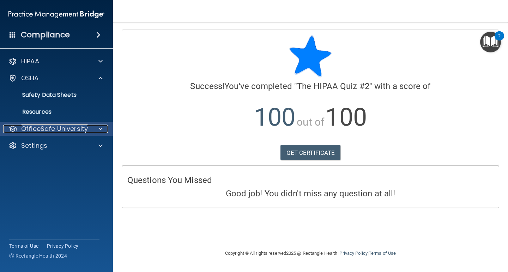
click at [71, 128] on p "OfficeSafe University" at bounding box center [54, 129] width 67 height 8
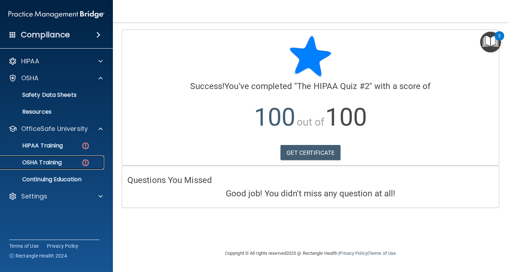
click at [57, 166] on p "OSHA Training" at bounding box center [33, 162] width 57 height 7
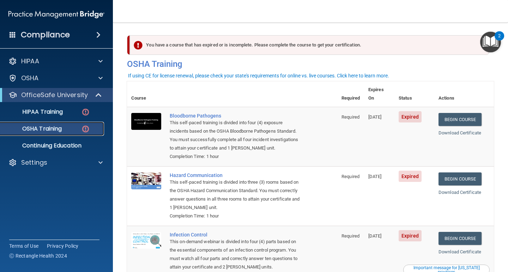
click at [65, 129] on div "OSHA Training" at bounding box center [53, 128] width 96 height 7
click at [467, 113] on link "Begin Course" at bounding box center [459, 119] width 43 height 13
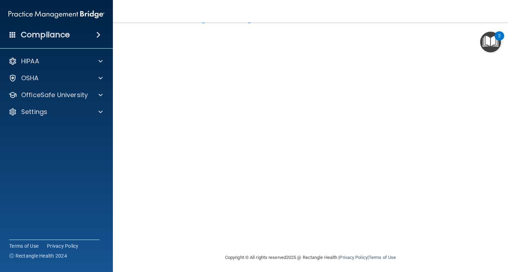
scroll to position [29, 0]
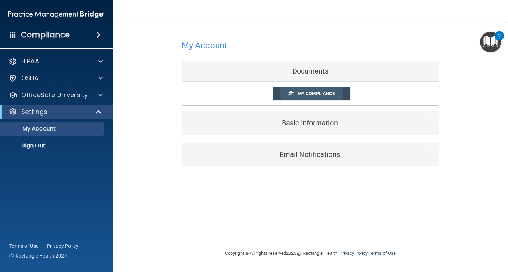
click at [319, 92] on span "My Compliance" at bounding box center [315, 93] width 37 height 5
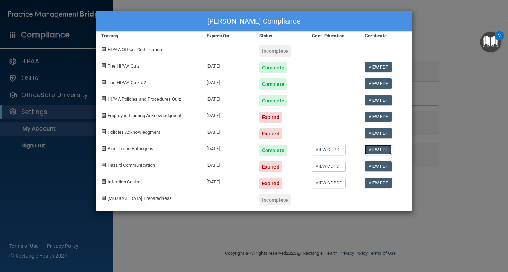
click at [375, 148] on link "View PDF" at bounding box center [377, 150] width 27 height 10
click at [333, 151] on link "View CE PDF" at bounding box center [328, 150] width 33 height 10
click at [79, 172] on div "Jacob Thissell's Compliance Training Expires On Status Cont. Education Certific…" at bounding box center [254, 136] width 508 height 272
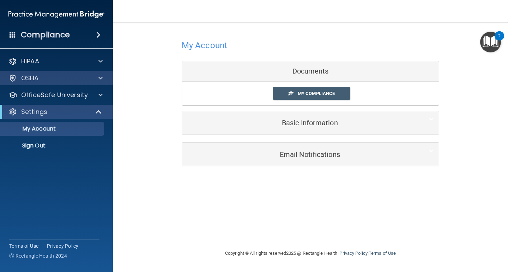
click at [67, 84] on div "OSHA" at bounding box center [56, 78] width 113 height 14
click at [106, 77] on div at bounding box center [100, 78] width 18 height 8
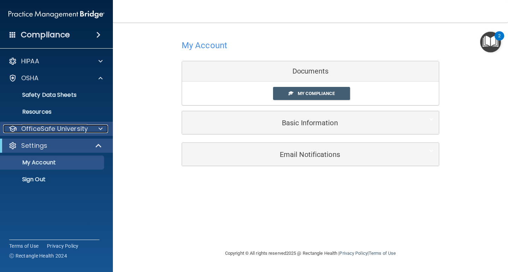
click at [86, 126] on p "OfficeSafe University" at bounding box center [54, 129] width 67 height 8
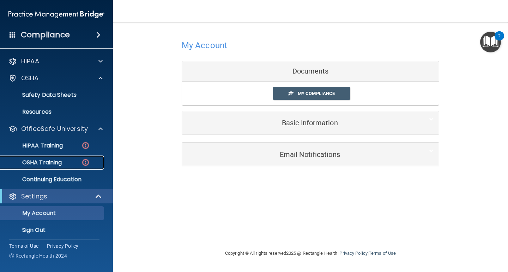
click at [55, 161] on p "OSHA Training" at bounding box center [33, 162] width 57 height 7
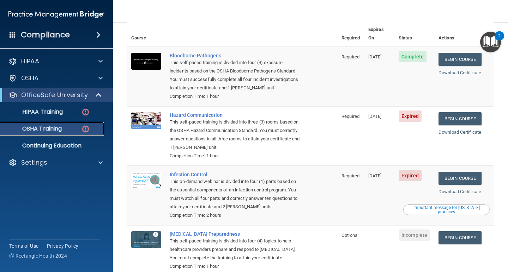
scroll to position [57, 0]
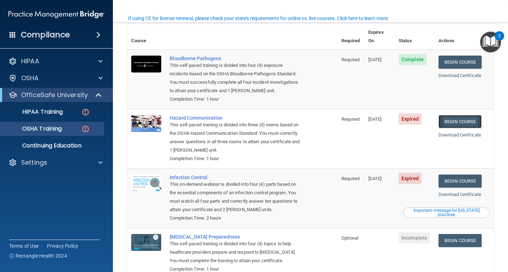
click at [463, 115] on link "Begin Course" at bounding box center [459, 121] width 43 height 13
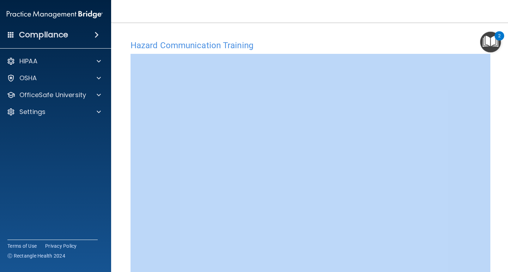
drag, startPoint x: 117, startPoint y: 149, endPoint x: 503, endPoint y: 202, distance: 389.2
click at [507, 272] on html "Compliance HIPAA Documents and Policies Report an Incident Business Associates …" at bounding box center [254, 136] width 508 height 272
click at [505, 176] on main "Hazard Communication Training This course doesn’t expire until 06/27/2025. Are …" at bounding box center [310, 148] width 398 height 250
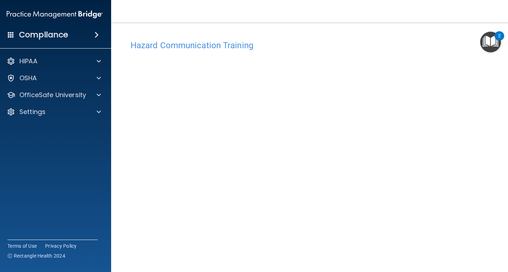
drag, startPoint x: 490, startPoint y: 122, endPoint x: 383, endPoint y: 277, distance: 188.3
click at [383, 272] on html "Compliance HIPAA Documents and Policies Report an Incident Business Associates …" at bounding box center [254, 136] width 508 height 272
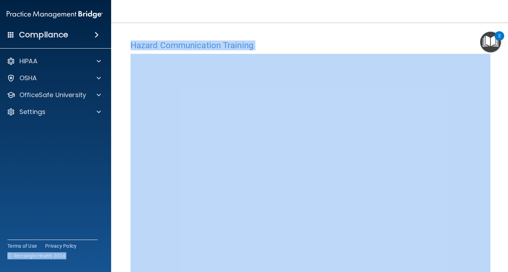
drag, startPoint x: 488, startPoint y: 91, endPoint x: 0, endPoint y: 286, distance: 525.6
click at [0, 272] on html "Compliance HIPAA Documents and Policies Report an Incident Business Associates …" at bounding box center [254, 136] width 508 height 272
click at [105, 190] on div "Compliance HIPAA Documents and Policies Report an Incident Business Associates …" at bounding box center [54, 136] width 113 height 272
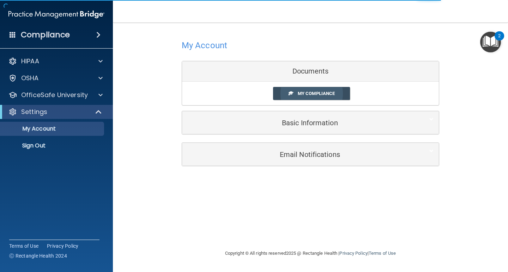
click at [306, 99] on link "My Compliance" at bounding box center [311, 93] width 77 height 13
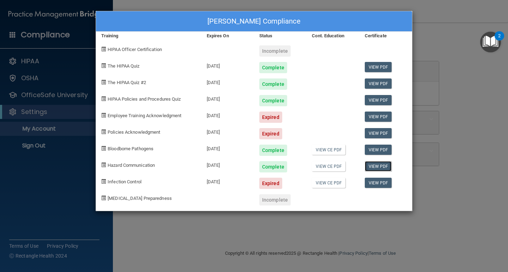
click at [380, 167] on link "View PDF" at bounding box center [377, 166] width 27 height 10
click at [334, 167] on link "View CE PDF" at bounding box center [328, 166] width 33 height 10
click at [421, 12] on div "Jacob Thissell's Compliance Training Expires On Status Cont. Education Certific…" at bounding box center [254, 136] width 508 height 272
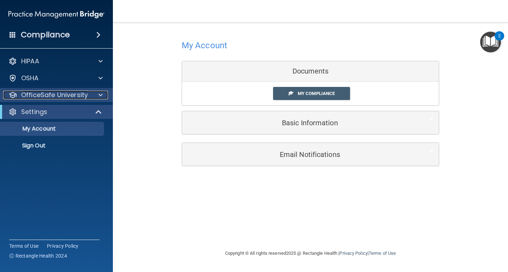
click at [43, 92] on p "OfficeSafe University" at bounding box center [54, 95] width 67 height 8
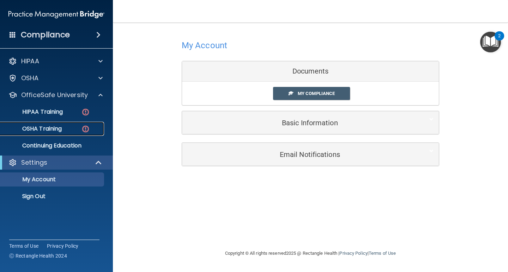
click at [51, 126] on p "OSHA Training" at bounding box center [33, 128] width 57 height 7
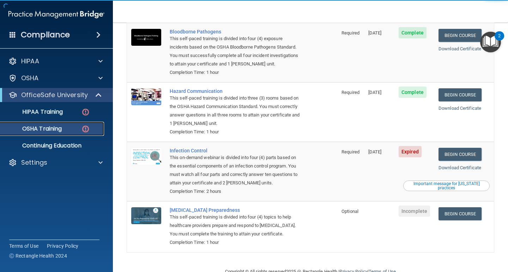
scroll to position [94, 0]
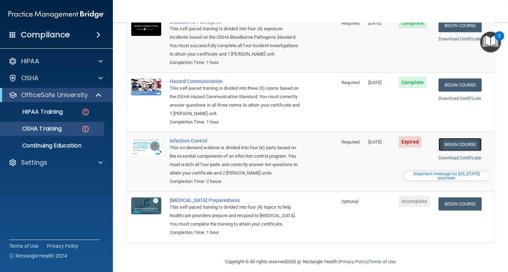
click at [459, 138] on link "Begin Course" at bounding box center [459, 144] width 43 height 13
click at [56, 131] on p "OSHA Training" at bounding box center [33, 128] width 57 height 7
click at [69, 125] on link "OSHA Training" at bounding box center [48, 129] width 111 height 14
click at [50, 113] on p "HIPAA Training" at bounding box center [34, 112] width 58 height 7
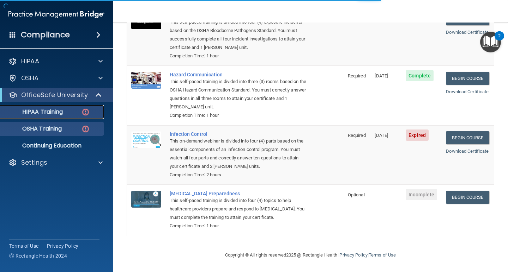
scroll to position [258, 0]
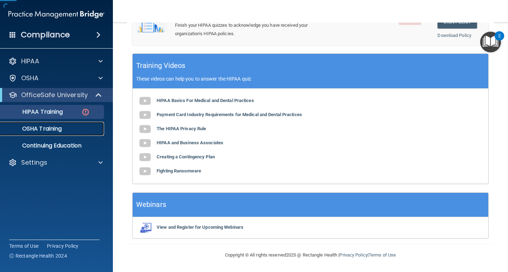
click at [50, 130] on p "OSHA Training" at bounding box center [33, 128] width 57 height 7
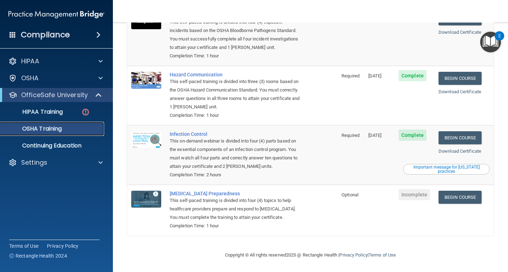
scroll to position [74, 0]
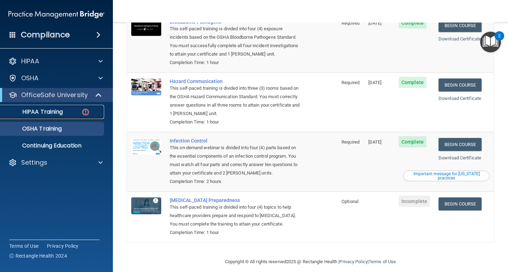
click at [39, 110] on p "HIPAA Training" at bounding box center [34, 112] width 58 height 7
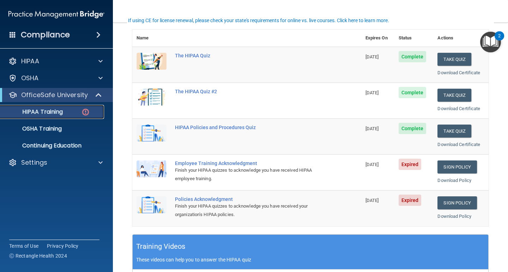
scroll to position [83, 0]
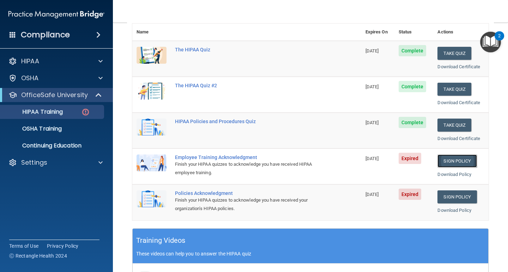
click at [462, 160] on link "Sign Policy" at bounding box center [456, 161] width 39 height 13
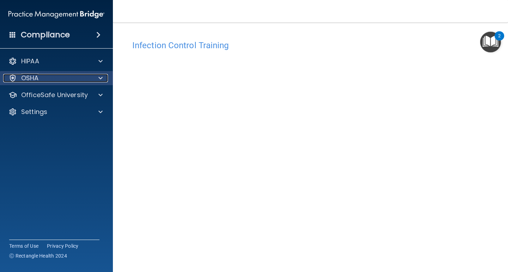
click at [66, 76] on div "OSHA" at bounding box center [46, 78] width 87 height 8
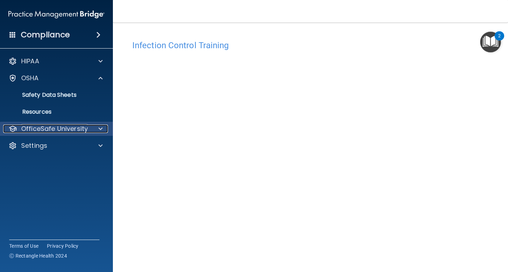
click at [63, 125] on p "OfficeSafe University" at bounding box center [54, 129] width 67 height 8
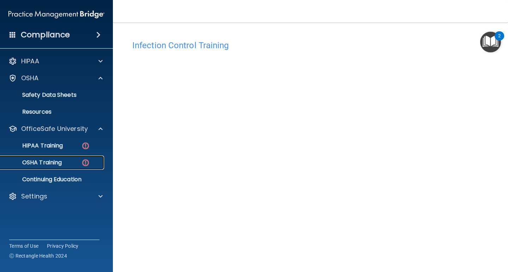
click at [53, 159] on p "OSHA Training" at bounding box center [33, 162] width 57 height 7
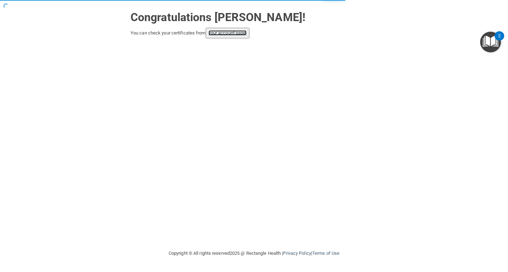
click at [238, 30] on link "your account page!" at bounding box center [227, 32] width 38 height 5
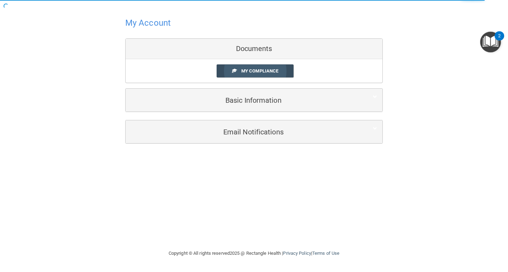
click at [272, 69] on span "My Compliance" at bounding box center [259, 70] width 37 height 5
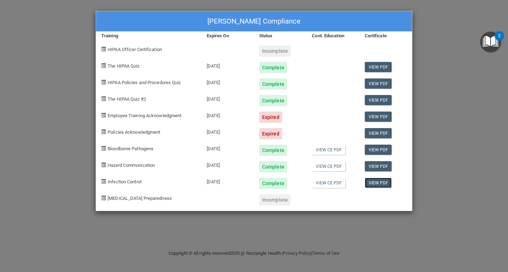
click at [383, 183] on link "View PDF" at bounding box center [377, 183] width 27 height 10
click at [330, 184] on link "View CE PDF" at bounding box center [328, 183] width 33 height 10
click at [477, 24] on div "Jacob Thissell's Compliance Training Expires On Status Cont. Education Certific…" at bounding box center [254, 136] width 508 height 272
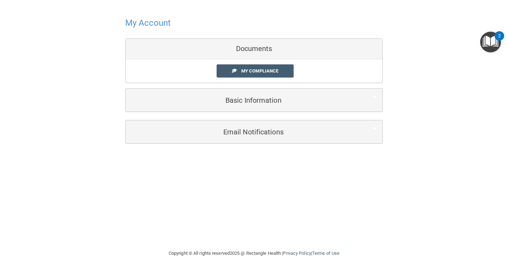
click at [234, 15] on div at bounding box center [253, 22] width 257 height 17
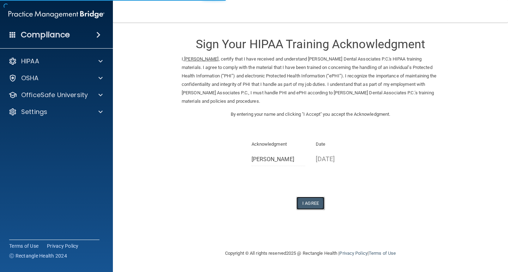
click at [310, 199] on button "I Agree" at bounding box center [310, 203] width 28 height 13
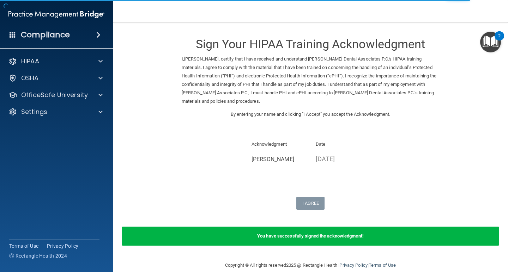
click at [318, 239] on b "You have successfully signed the acknowledgment!" at bounding box center [310, 236] width 106 height 5
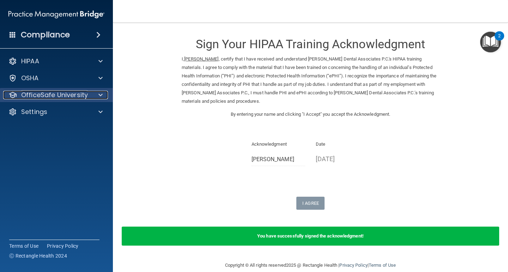
click at [55, 94] on p "OfficeSafe University" at bounding box center [54, 95] width 67 height 8
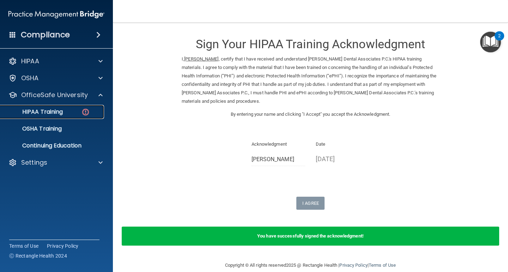
click at [75, 114] on div "HIPAA Training" at bounding box center [53, 112] width 96 height 7
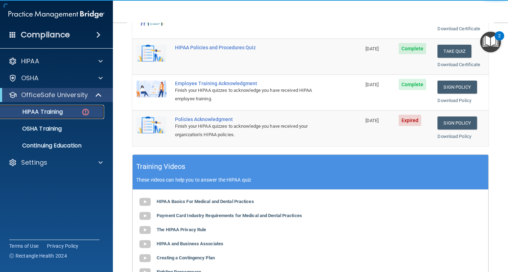
scroll to position [177, 0]
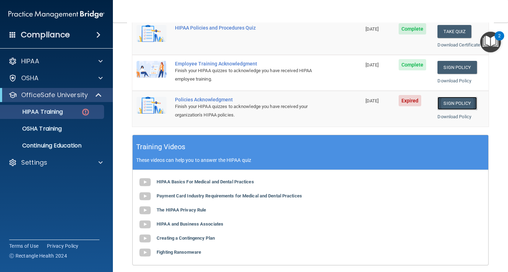
click at [447, 104] on link "Sign Policy" at bounding box center [456, 103] width 39 height 13
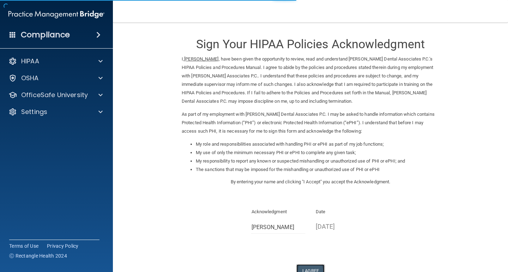
click at [306, 269] on button "I Agree" at bounding box center [310, 271] width 28 height 13
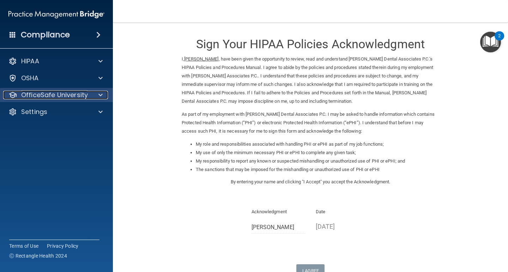
click at [48, 93] on p "OfficeSafe University" at bounding box center [54, 95] width 67 height 8
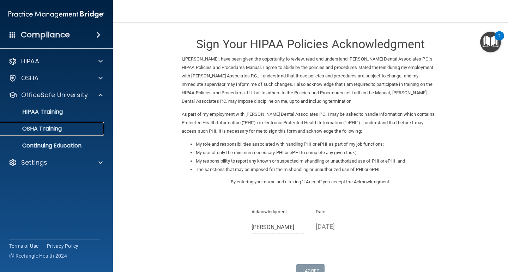
click at [67, 128] on div "OSHA Training" at bounding box center [53, 128] width 96 height 7
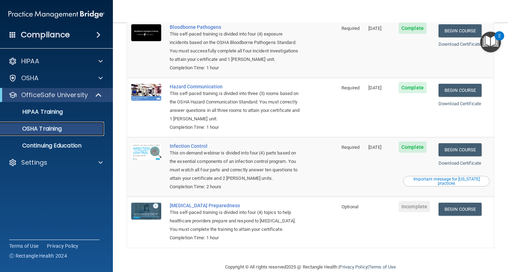
scroll to position [74, 0]
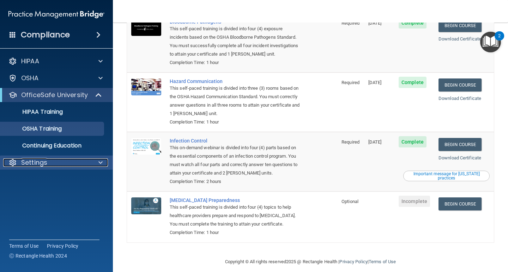
click at [59, 164] on div "Settings" at bounding box center [46, 163] width 87 height 8
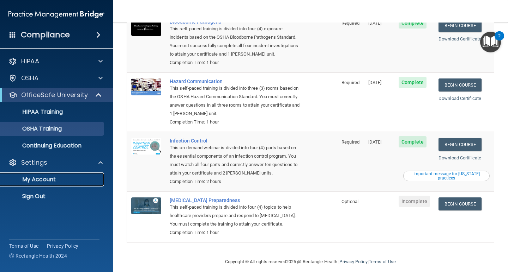
click at [51, 179] on p "My Account" at bounding box center [53, 179] width 96 height 7
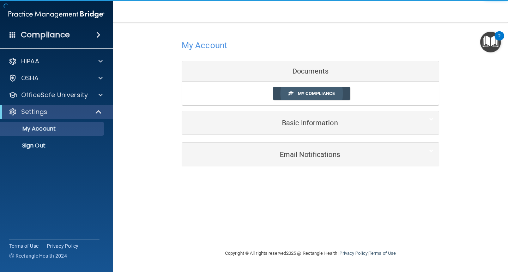
click at [319, 99] on link "My Compliance" at bounding box center [311, 93] width 77 height 13
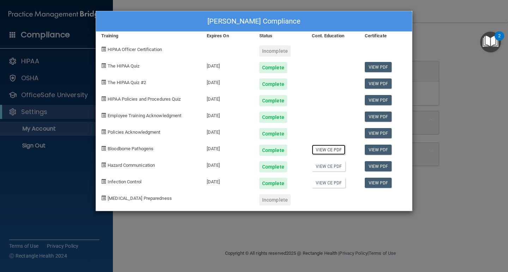
click at [338, 151] on link "View CE PDF" at bounding box center [328, 150] width 33 height 10
click at [337, 168] on link "View CE PDF" at bounding box center [328, 166] width 33 height 10
click at [336, 182] on link "View CE PDF" at bounding box center [328, 183] width 33 height 10
